Goal: Task Accomplishment & Management: Use online tool/utility

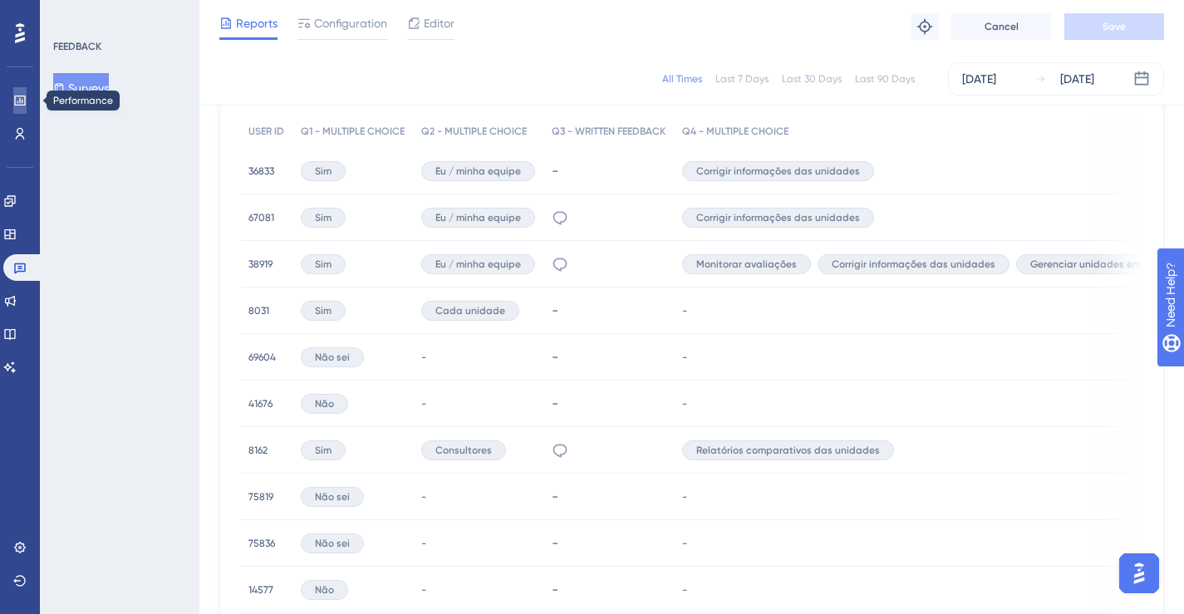
click at [21, 107] on link at bounding box center [19, 100] width 13 height 27
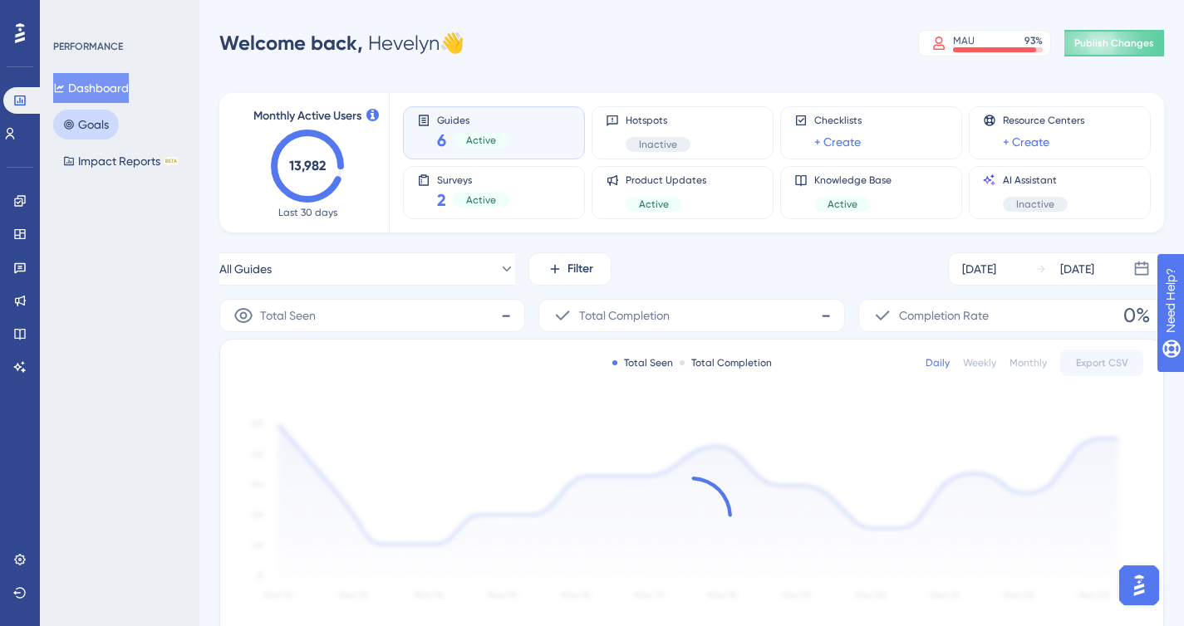
click at [79, 128] on button "Goals" at bounding box center [86, 125] width 66 height 30
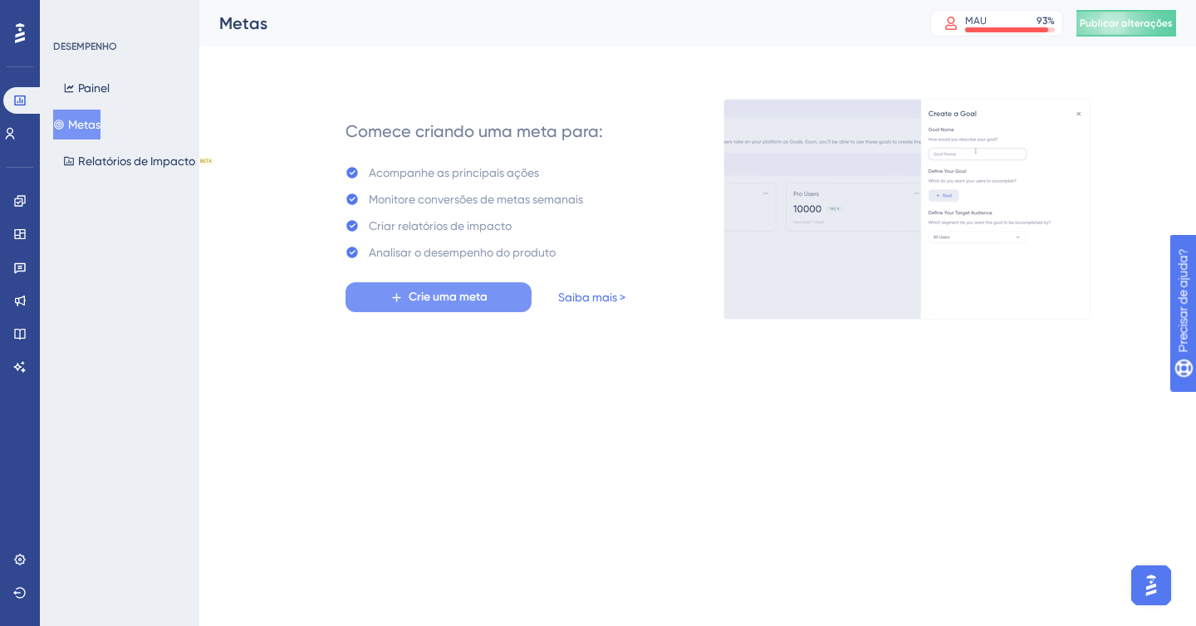
click at [430, 299] on font "Crie uma meta" at bounding box center [448, 297] width 79 height 14
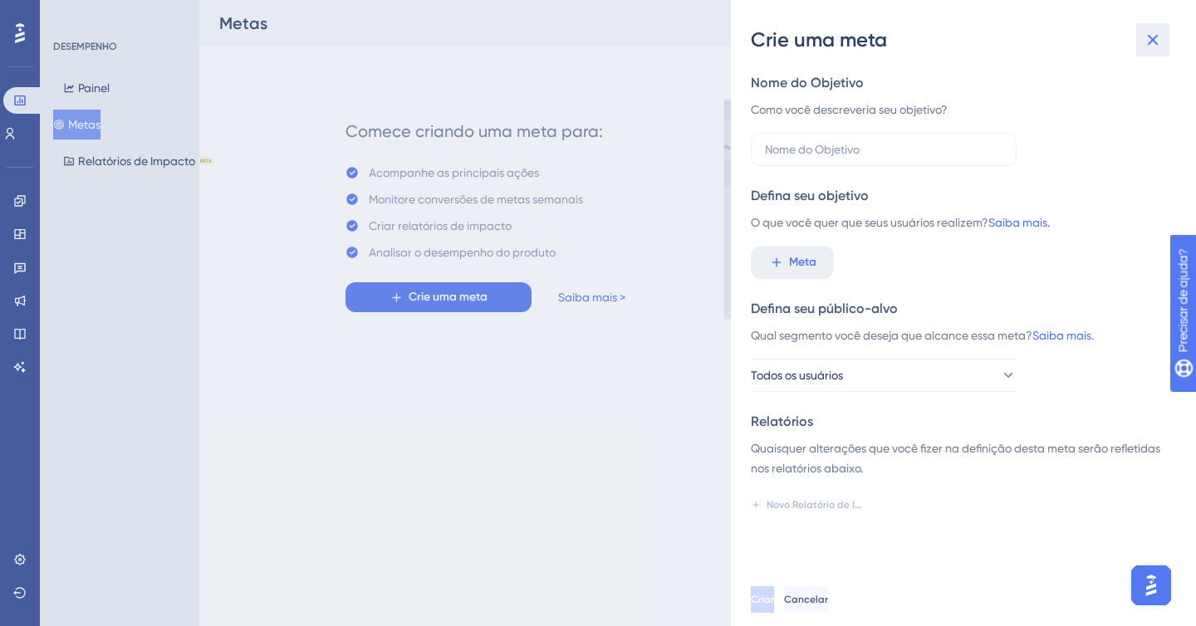
click at [1152, 42] on icon at bounding box center [1153, 40] width 20 height 20
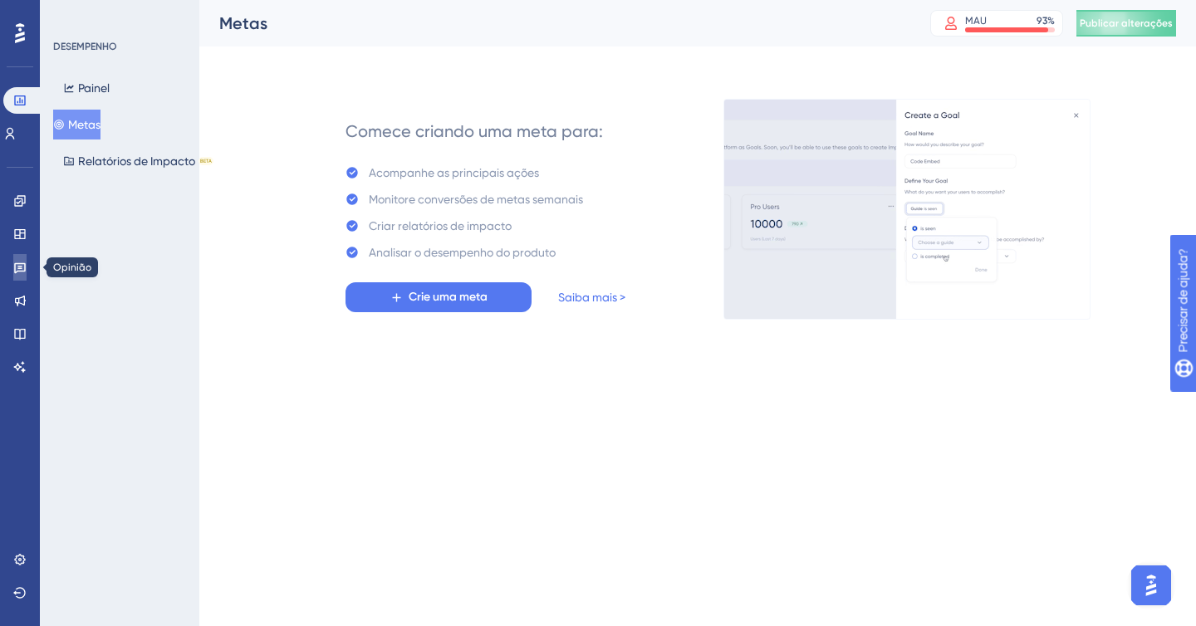
click at [27, 263] on link at bounding box center [19, 267] width 13 height 27
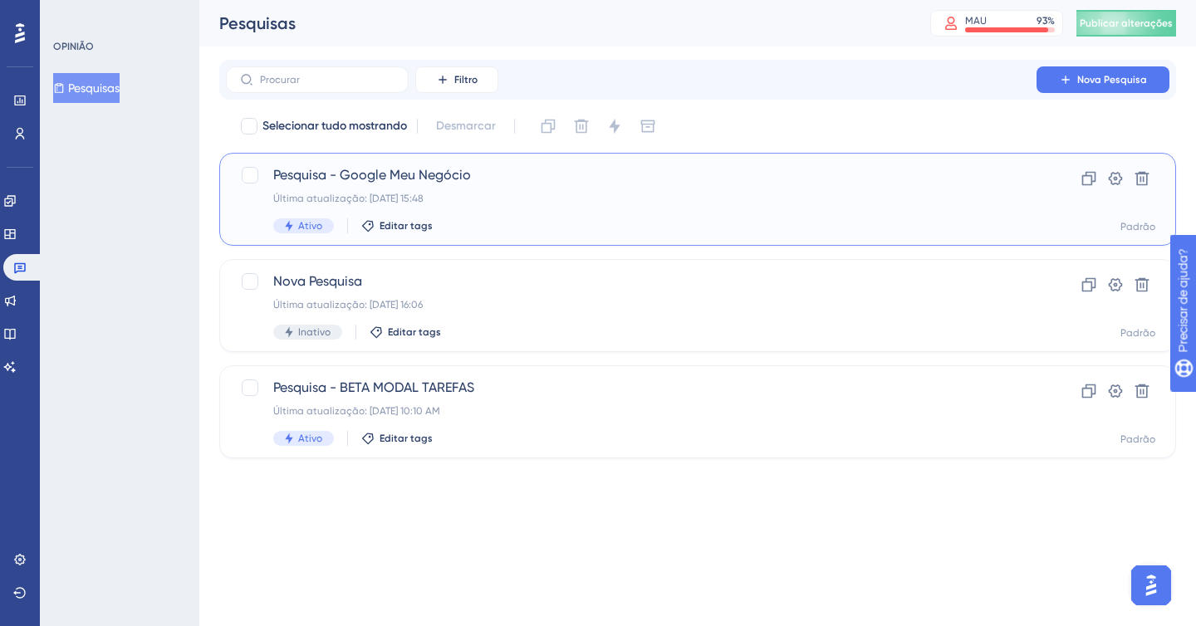
click at [567, 194] on div "Última atualização: [DATE] 15:48" at bounding box center [631, 198] width 716 height 13
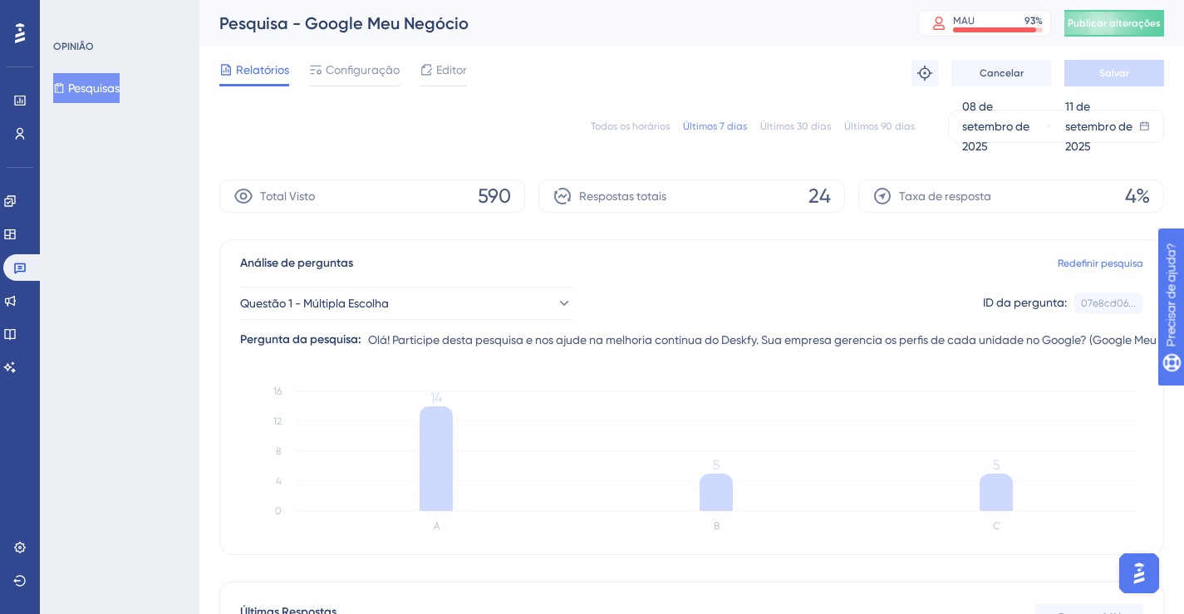
click at [621, 123] on font "Todos os horários" at bounding box center [630, 126] width 79 height 12
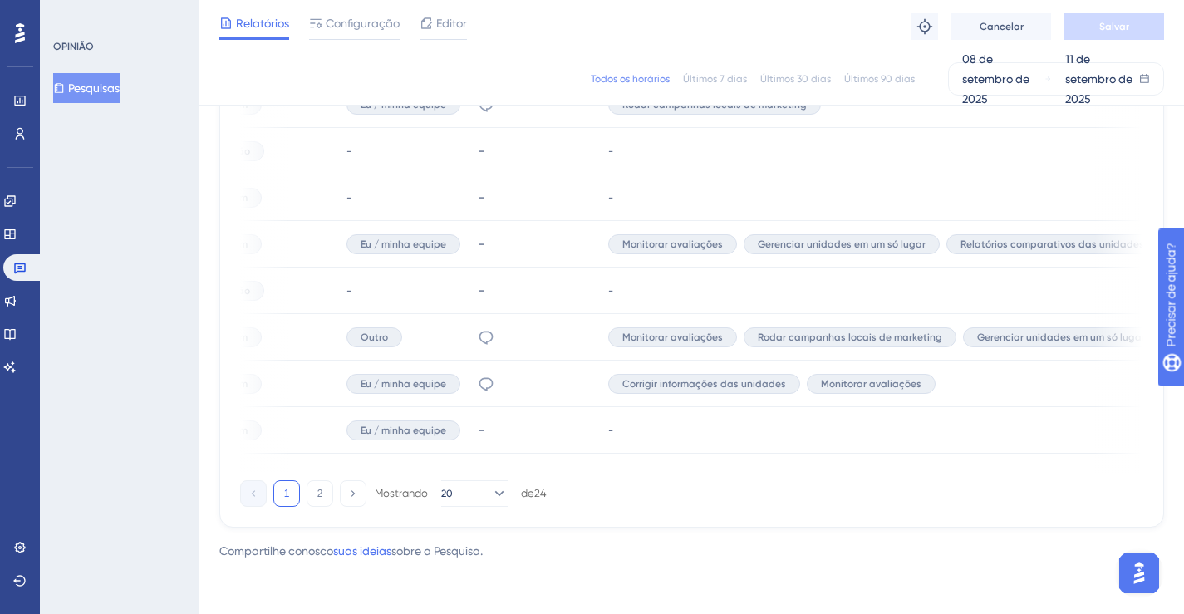
scroll to position [0, 400]
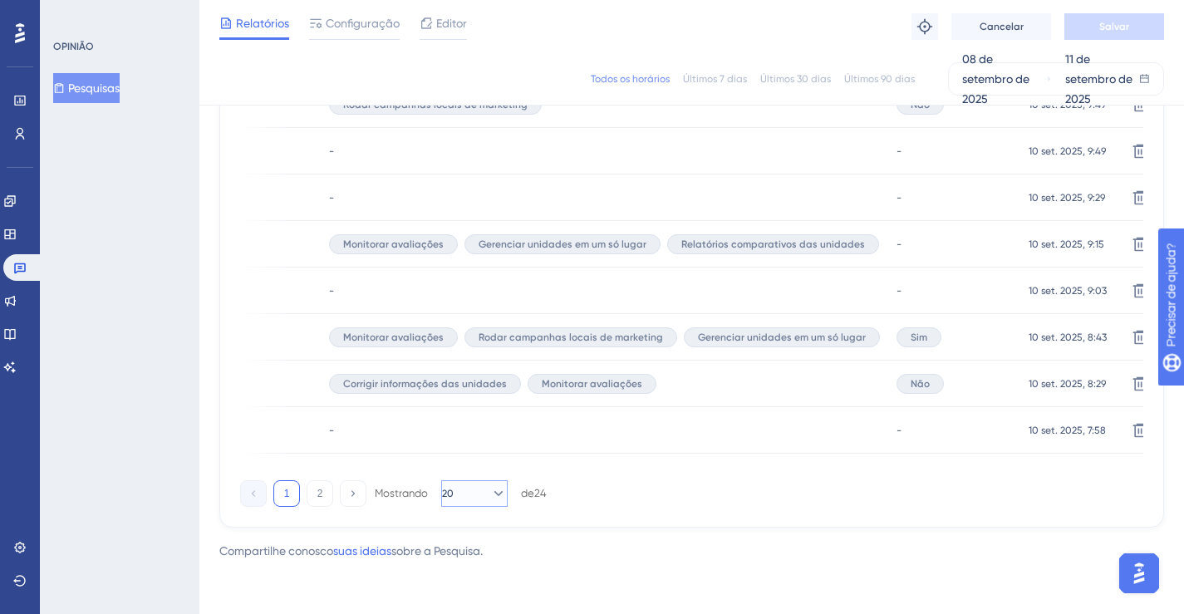
click at [478, 488] on button "20" at bounding box center [474, 493] width 66 height 27
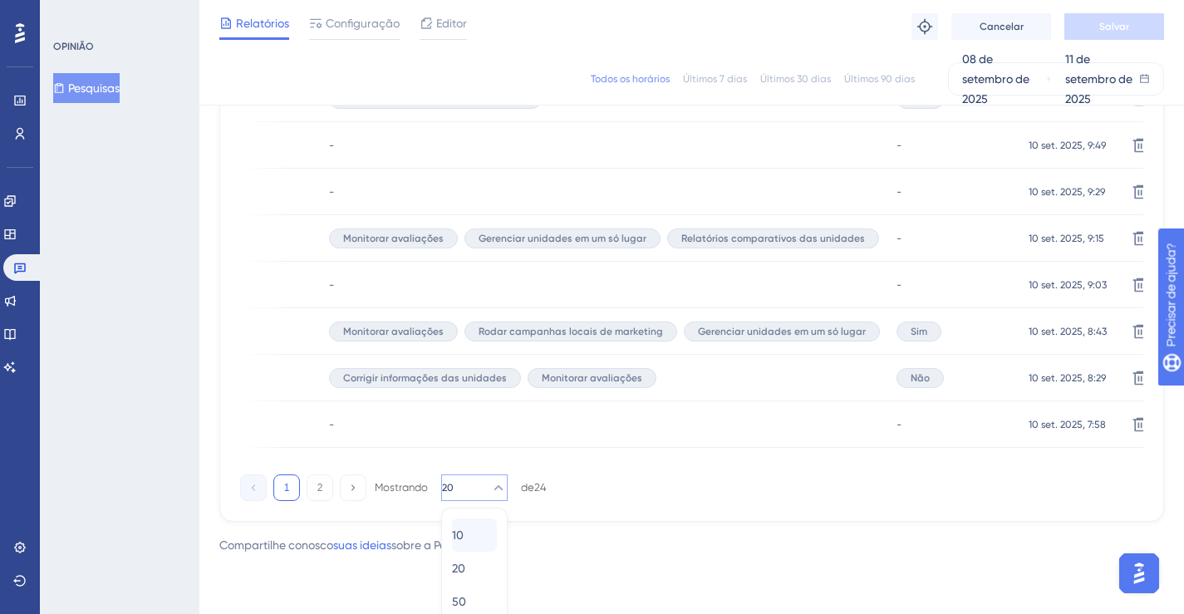
scroll to position [1176, 0]
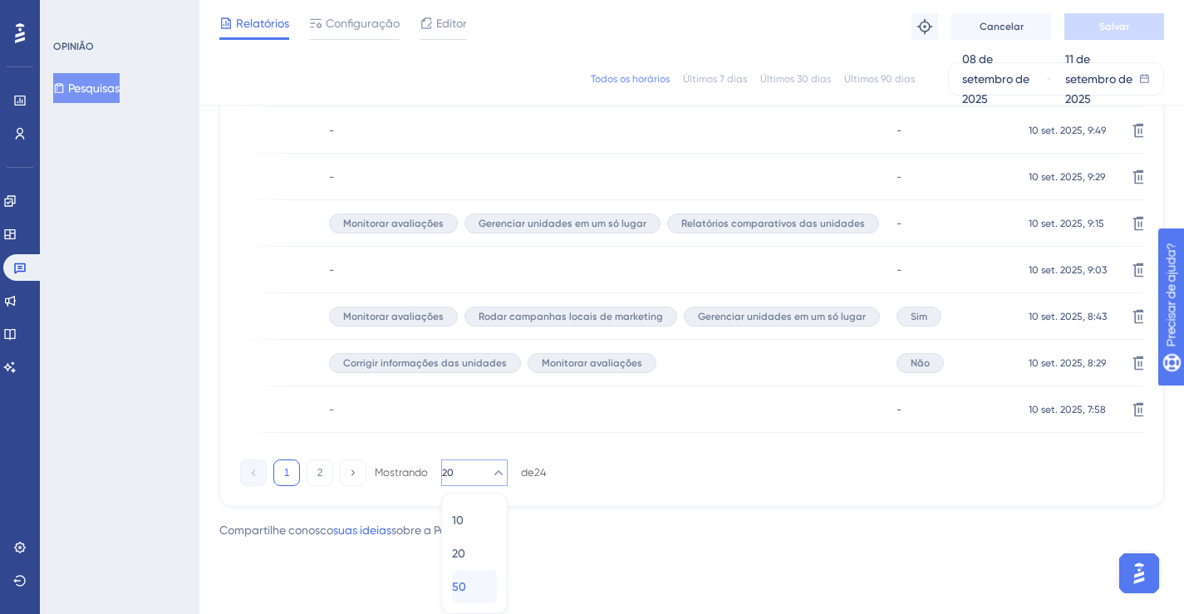
click at [474, 581] on div "50 50" at bounding box center [474, 586] width 45 height 33
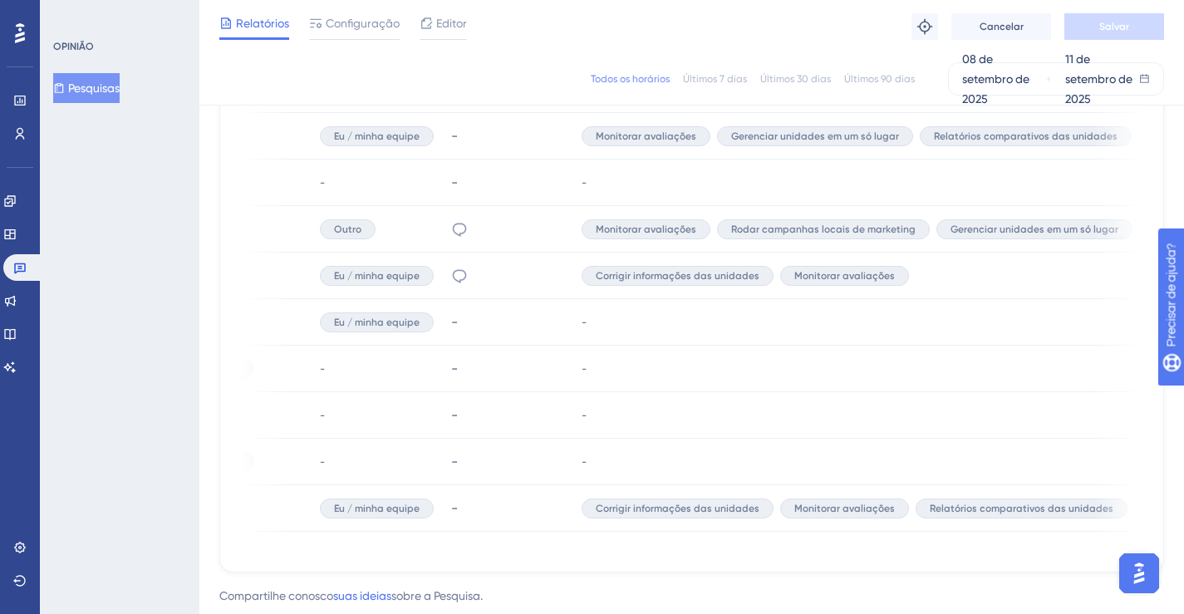
scroll to position [0, 0]
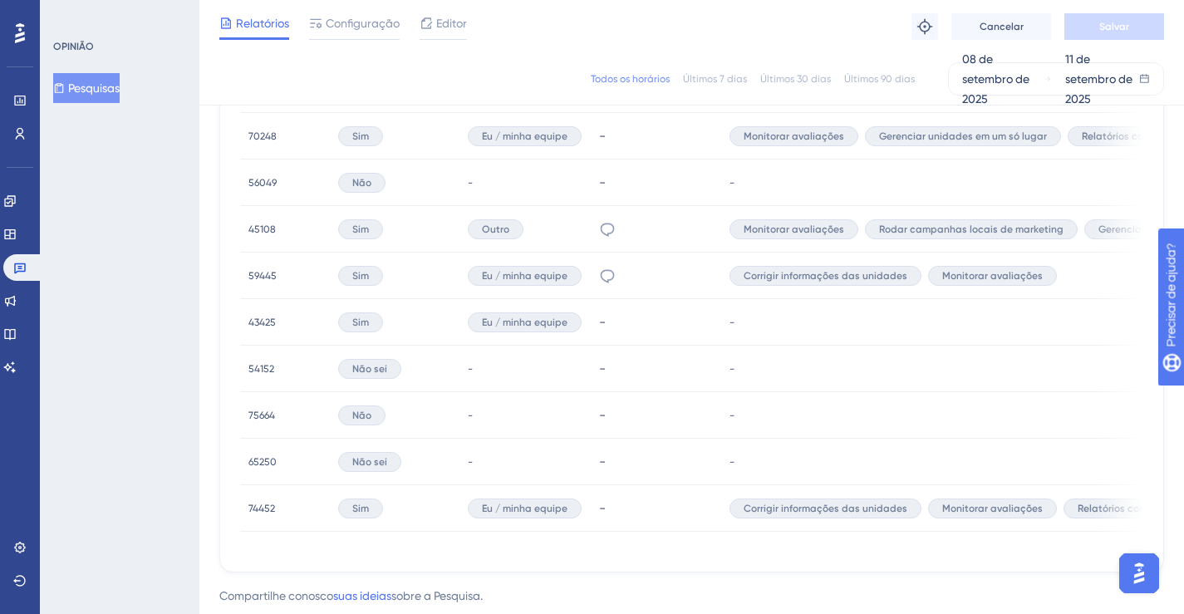
click at [120, 82] on font "Pesquisas" at bounding box center [94, 87] width 52 height 13
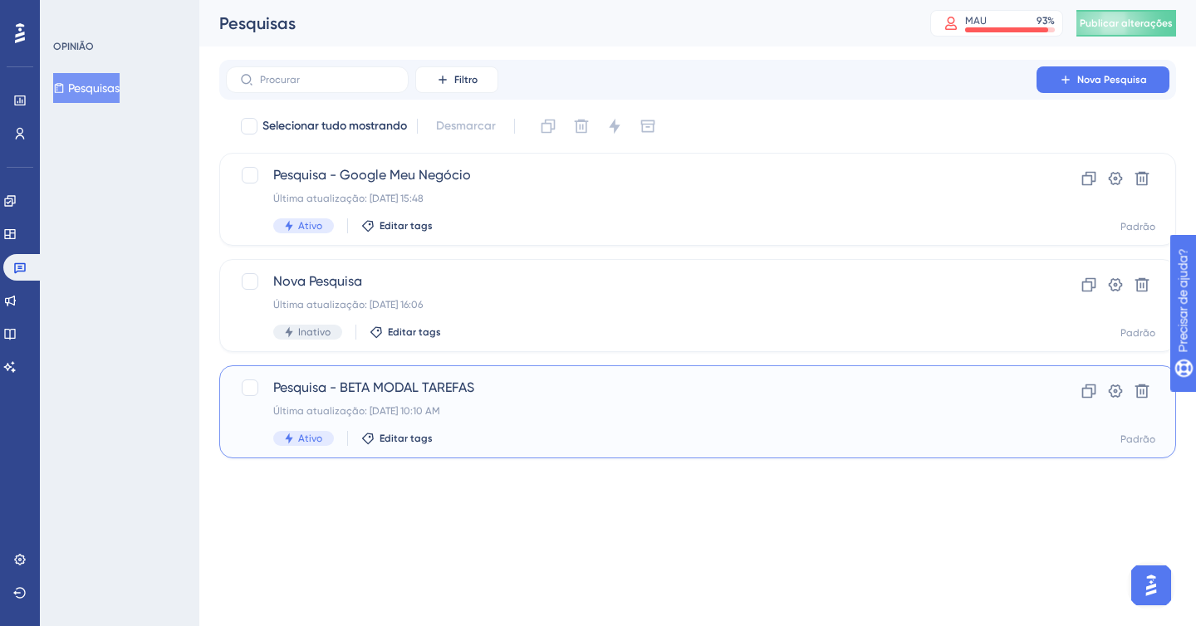
click at [474, 398] on div "Pesquisa - BETA MODAL TAREFAS Última atualização: [DATE] 10:10 AM Ativo Editar …" at bounding box center [631, 412] width 716 height 68
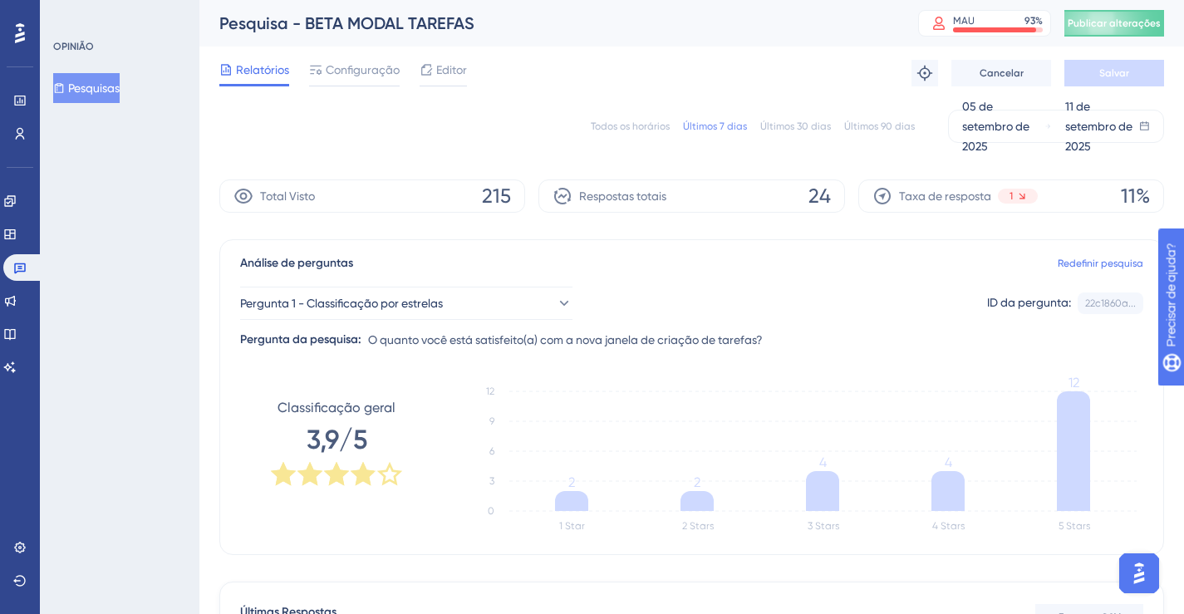
click at [633, 121] on font "Todos os horários" at bounding box center [630, 126] width 79 height 12
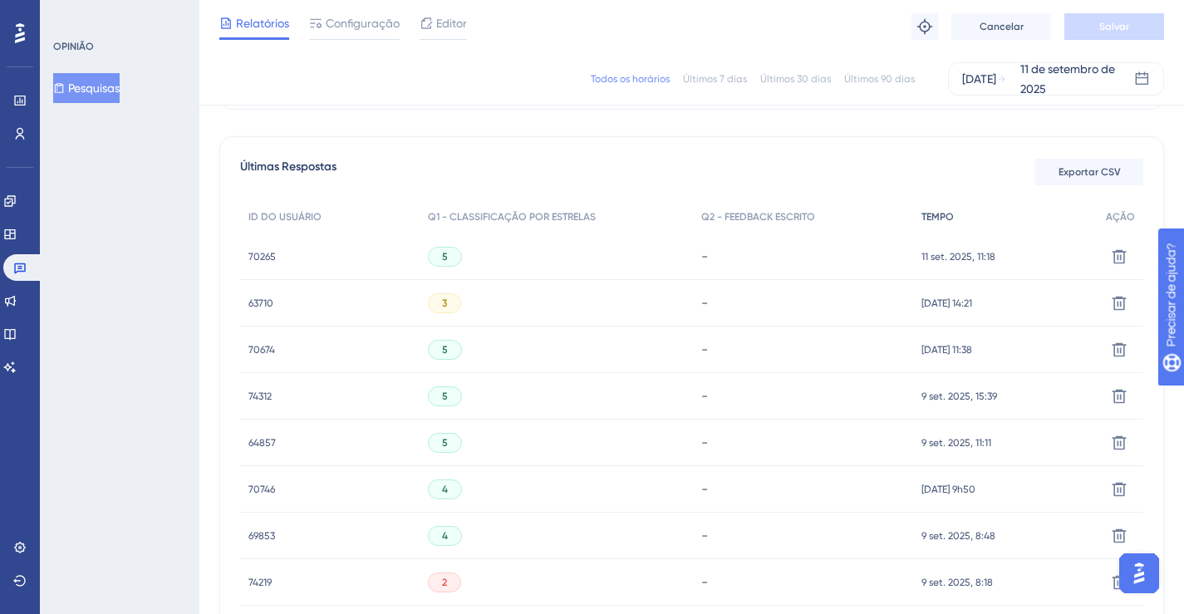
scroll to position [414, 0]
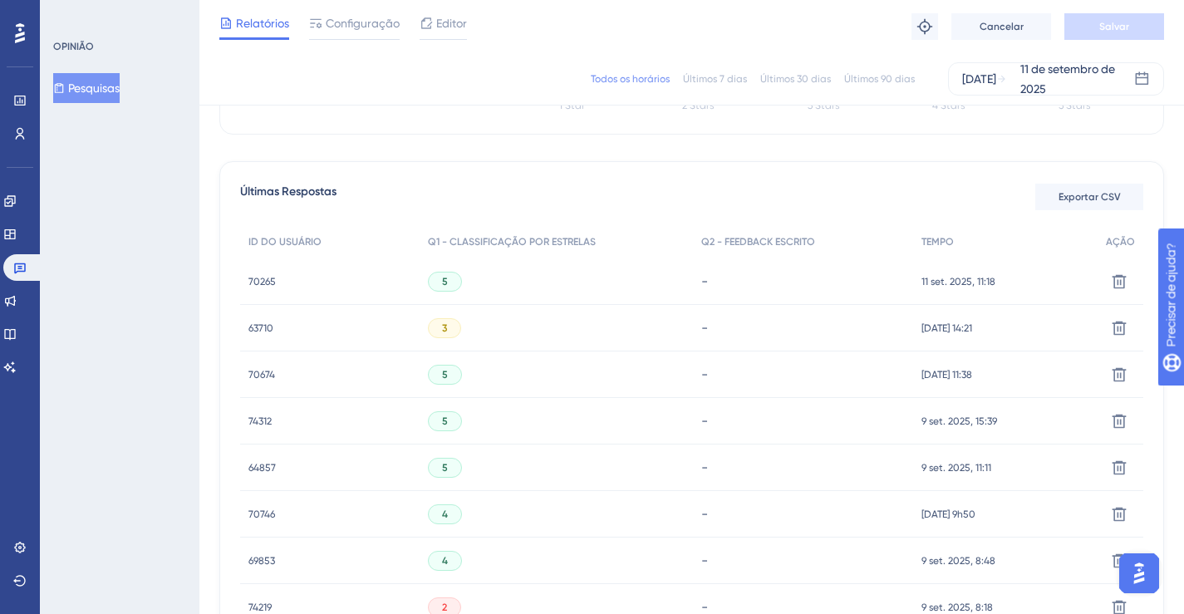
click at [263, 322] on font "63710" at bounding box center [260, 328] width 25 height 12
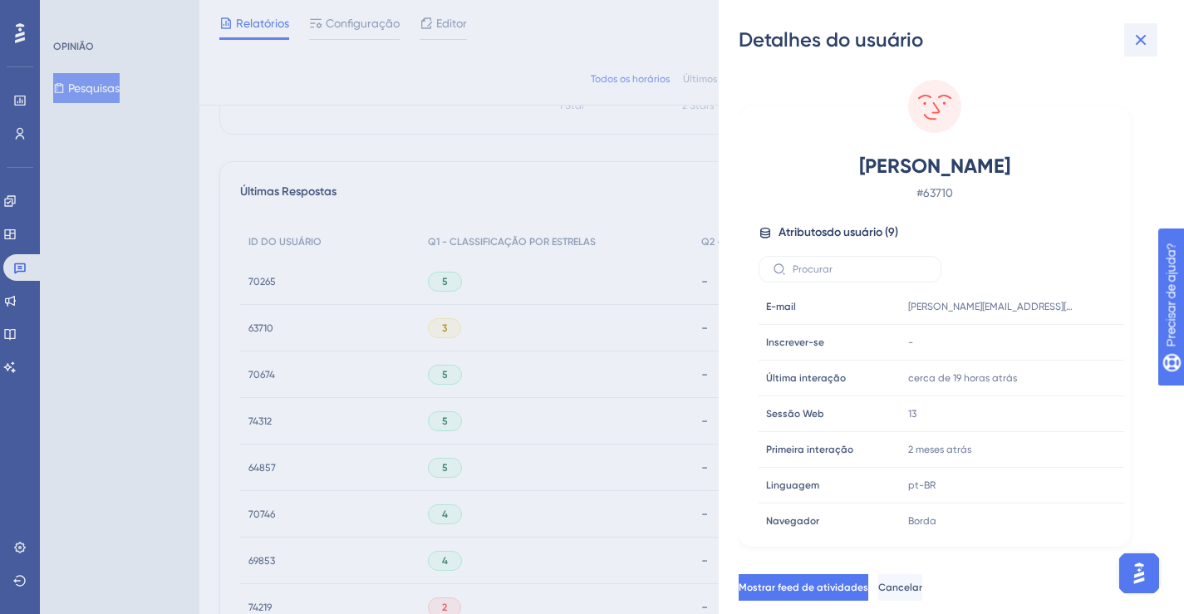
click at [1144, 31] on icon at bounding box center [1141, 40] width 20 height 20
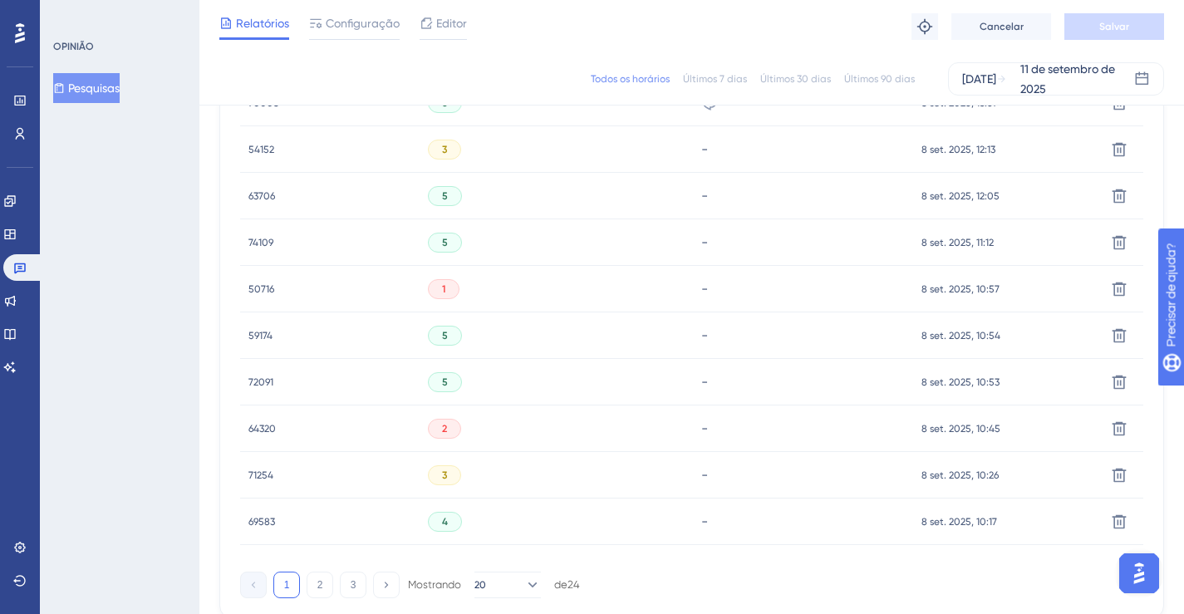
scroll to position [950, 0]
